Goal: Transaction & Acquisition: Purchase product/service

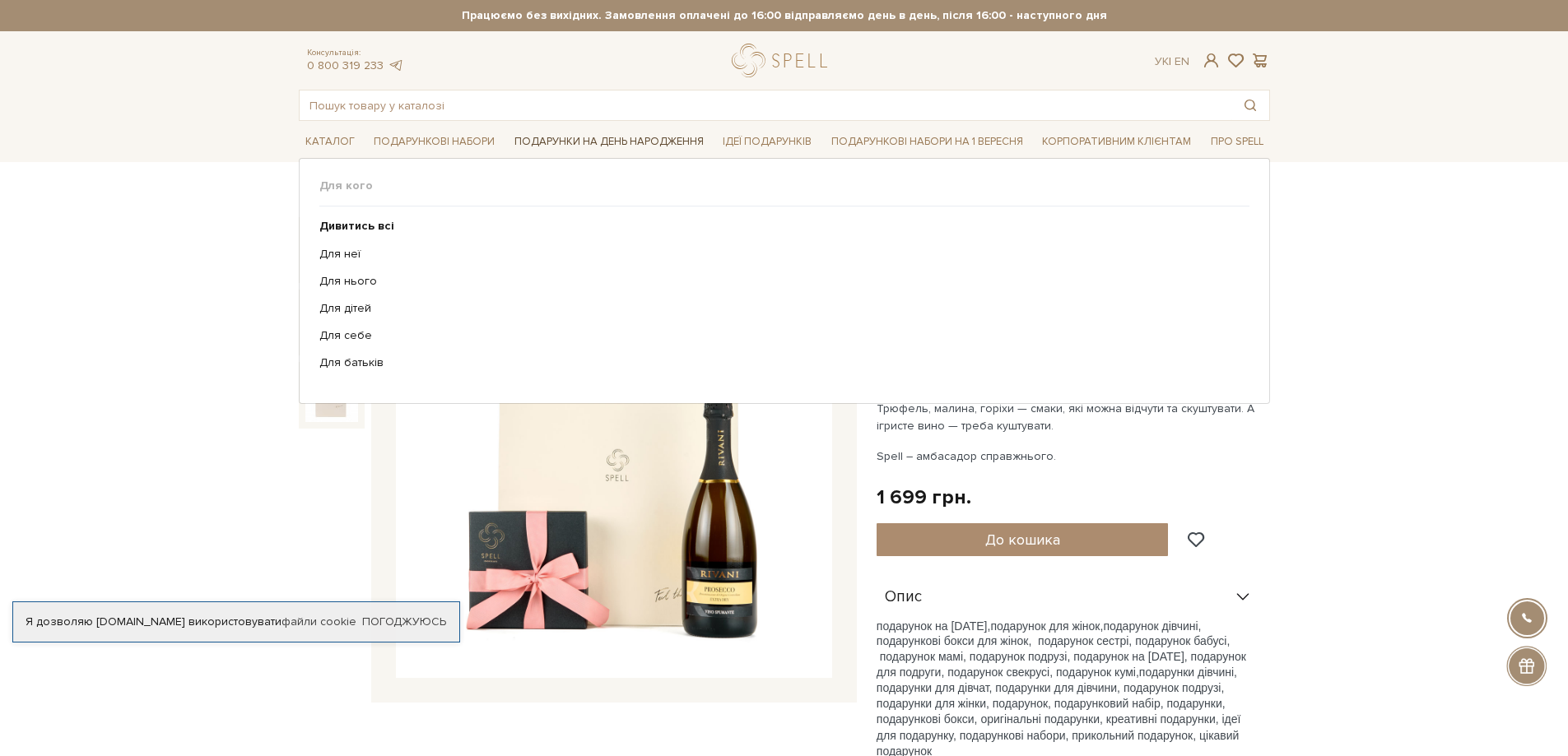
click at [613, 145] on link "Подарунки на День народження" at bounding box center [609, 141] width 202 height 25
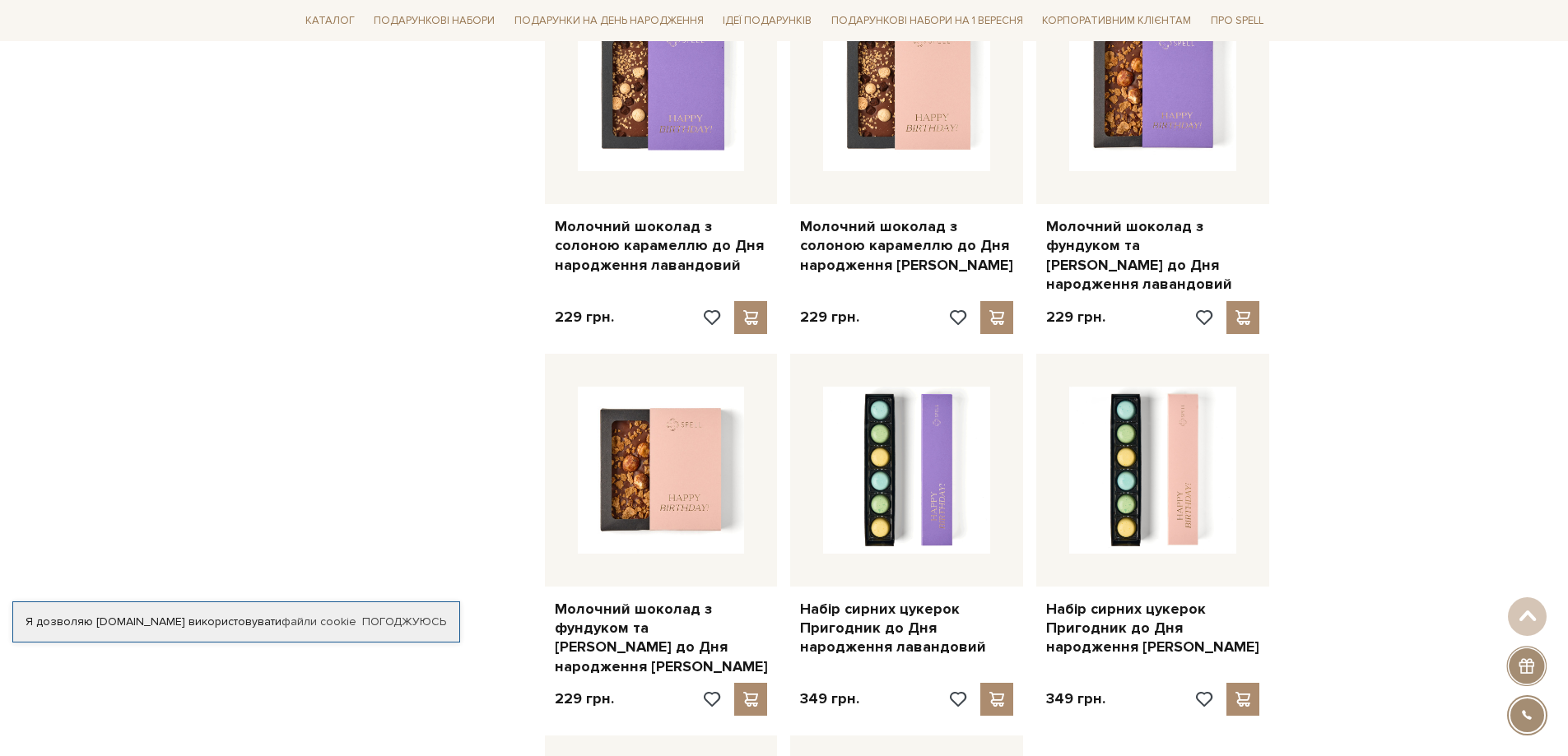
scroll to position [1843, 0]
